Goal: Navigation & Orientation: Find specific page/section

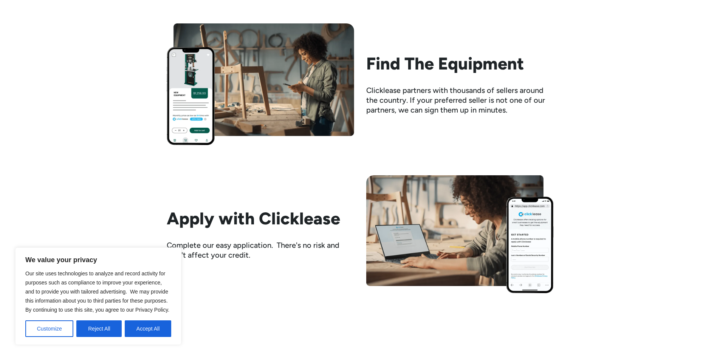
scroll to position [755, 0]
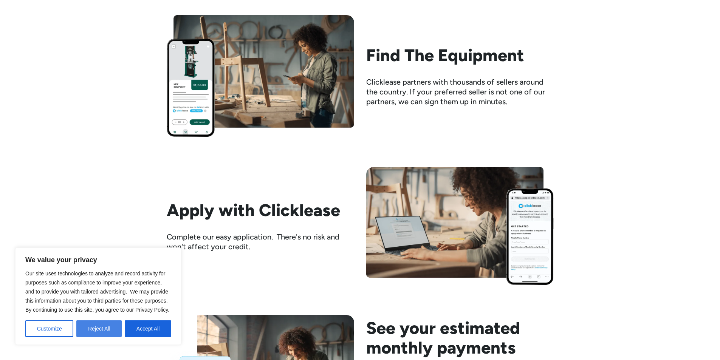
click at [99, 333] on button "Reject All" at bounding box center [98, 328] width 45 height 17
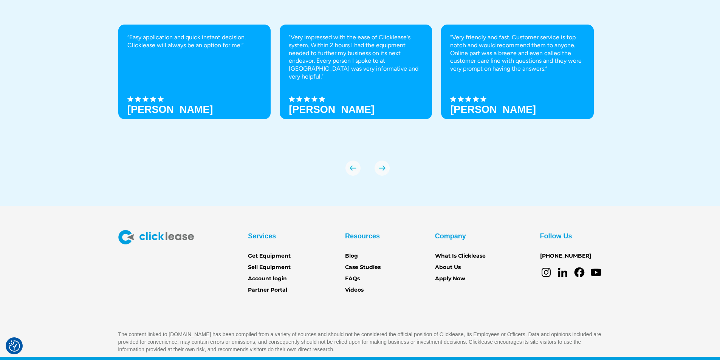
scroll to position [2650, 0]
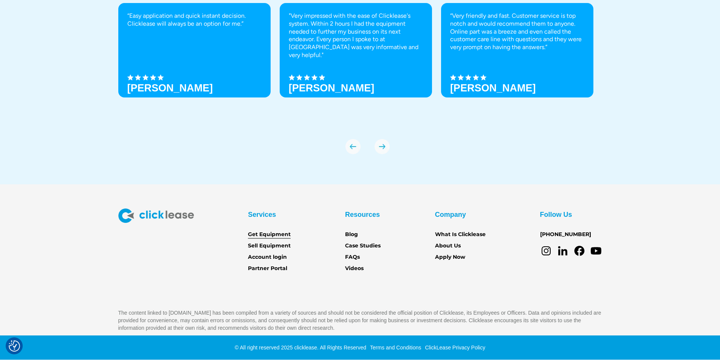
click at [270, 234] on link "Get Equipment" at bounding box center [269, 234] width 43 height 8
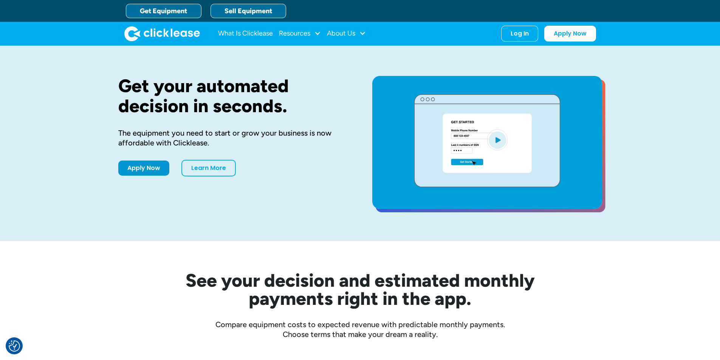
click at [250, 12] on link "Sell Equipment" at bounding box center [248, 11] width 76 height 14
